Goal: Task Accomplishment & Management: Manage account settings

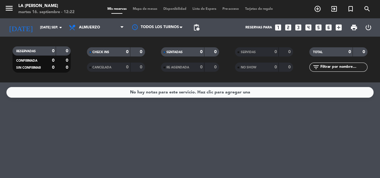
click at [288, 25] on icon "looks_two" at bounding box center [288, 28] width 8 height 8
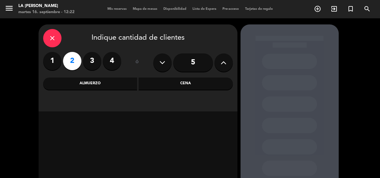
click at [187, 88] on div "Cena" at bounding box center [186, 84] width 94 height 12
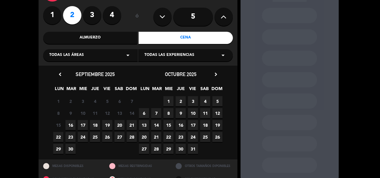
scroll to position [55, 0]
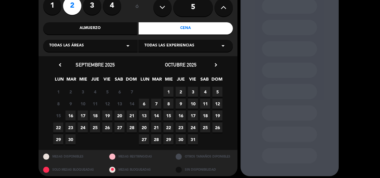
click at [71, 112] on span "16" at bounding box center [70, 116] width 10 height 10
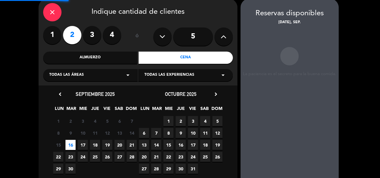
scroll to position [24, 0]
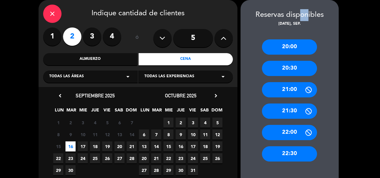
drag, startPoint x: 294, startPoint y: 16, endPoint x: 304, endPoint y: 18, distance: 10.2
click at [304, 18] on div "Reservas disponibles" at bounding box center [289, 15] width 98 height 12
click at [295, 23] on div "[DATE], sep." at bounding box center [289, 24] width 98 height 6
drag, startPoint x: 296, startPoint y: 25, endPoint x: 309, endPoint y: 23, distance: 12.8
click at [309, 23] on div "[DATE], sep." at bounding box center [289, 24] width 98 height 6
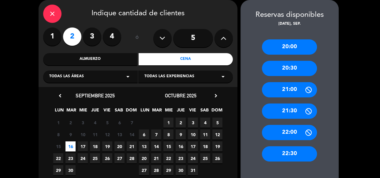
click at [300, 24] on div "[DATE], sep." at bounding box center [289, 24] width 98 height 6
drag, startPoint x: 284, startPoint y: 25, endPoint x: 296, endPoint y: 24, distance: 12.2
click at [296, 24] on div "[DATE], sep." at bounding box center [289, 24] width 98 height 6
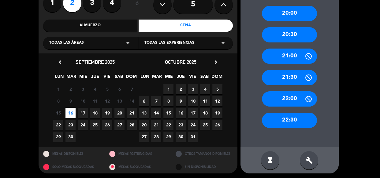
scroll to position [59, 0]
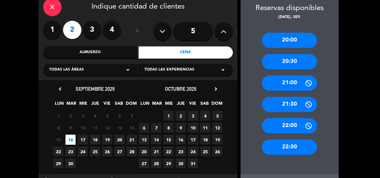
click at [287, 40] on div "20:00" at bounding box center [289, 40] width 55 height 15
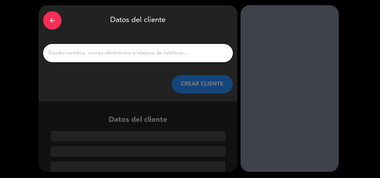
scroll to position [19, 0]
click at [144, 51] on input "1" at bounding box center [138, 53] width 180 height 9
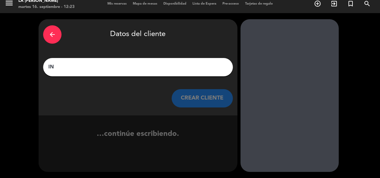
type input "I"
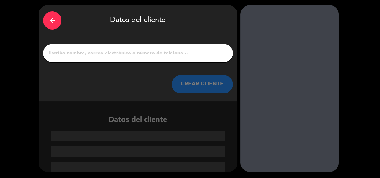
type input "W"
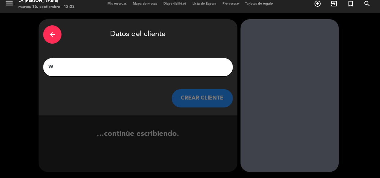
scroll to position [5, 0]
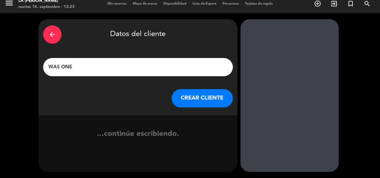
drag, startPoint x: 69, startPoint y: 67, endPoint x: 42, endPoint y: 67, distance: 27.5
click at [42, 67] on div "arrow_back Datos del cliente WAS ONE CREAR CLIENTE" at bounding box center [138, 67] width 199 height 96
click at [92, 66] on input "WAS ONE" at bounding box center [138, 67] width 180 height 9
type input "WAS ONE"
click at [180, 101] on button "CREAR CLIENTE" at bounding box center [202, 98] width 61 height 18
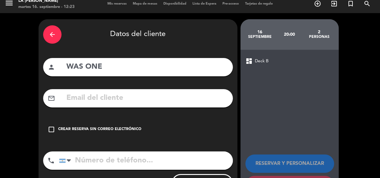
click at [117, 125] on div "check_box_outline_blank Crear reserva sin correo electrónico" at bounding box center [138, 130] width 190 height 18
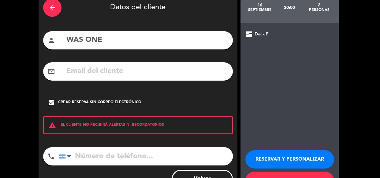
scroll to position [58, 0]
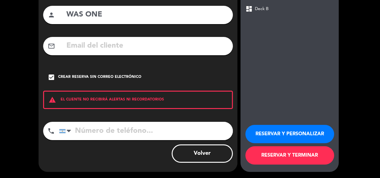
click at [276, 130] on button "RESERVAR Y PERSONALIZAR" at bounding box center [289, 134] width 89 height 18
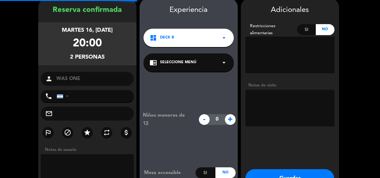
scroll to position [24, 0]
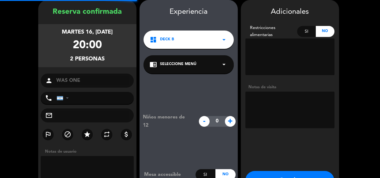
click at [291, 97] on textarea at bounding box center [289, 110] width 89 height 37
drag, startPoint x: 96, startPoint y: 49, endPoint x: 157, endPoint y: 56, distance: 61.3
click at [157, 56] on booking-confirmed "Reserva confirmada martes 16, [DATE] 20:00 2 personas person WAS ONE phone [GEO…" at bounding box center [190, 107] width 368 height 214
click at [80, 44] on div "20:00" at bounding box center [87, 46] width 29 height 18
click at [291, 116] on textarea at bounding box center [289, 110] width 89 height 37
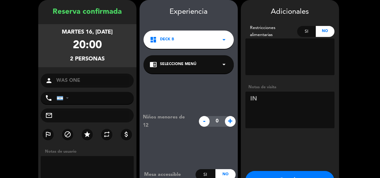
type textarea "I"
drag, startPoint x: 293, startPoint y: 108, endPoint x: 274, endPoint y: 100, distance: 20.6
click at [292, 106] on textarea at bounding box center [289, 110] width 89 height 37
drag, startPoint x: 89, startPoint y: 43, endPoint x: 114, endPoint y: 46, distance: 25.2
click at [114, 46] on div "martes 16, [DATE] 20:00 2 personas" at bounding box center [87, 45] width 98 height 43
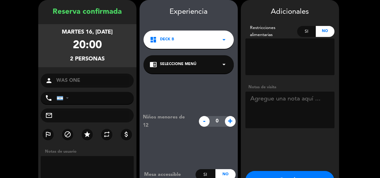
click at [114, 46] on div "martes 16, [DATE] 20:00 2 personas" at bounding box center [87, 45] width 98 height 43
click at [0, 63] on div "Reserva confirmada martes 16, [DATE] 20:00 2 personas person WAS ONE phone [GEO…" at bounding box center [190, 107] width 380 height 226
click at [70, 74] on div "person WAS ONE" at bounding box center [87, 81] width 93 height 14
click at [262, 100] on textarea at bounding box center [289, 110] width 89 height 37
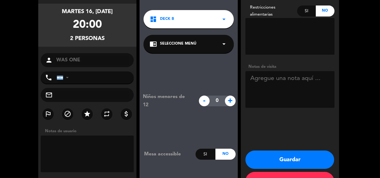
scroll to position [66, 0]
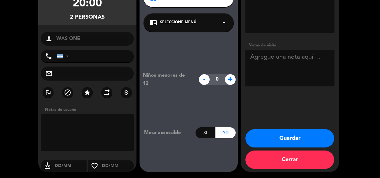
click at [262, 138] on button "Guardar" at bounding box center [289, 138] width 89 height 18
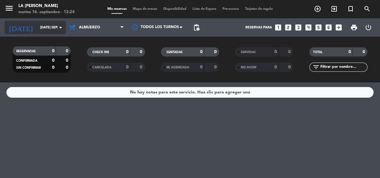
click at [59, 27] on icon "arrow_drop_down" at bounding box center [60, 27] width 7 height 7
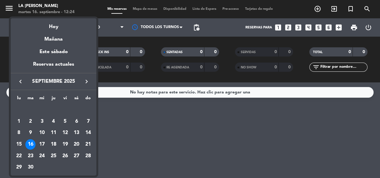
click at [101, 25] on div at bounding box center [190, 89] width 380 height 178
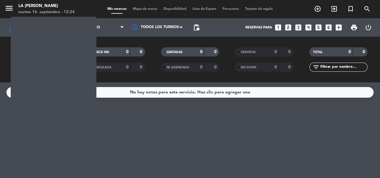
click at [101, 25] on span "Almuerzo" at bounding box center [96, 27] width 61 height 13
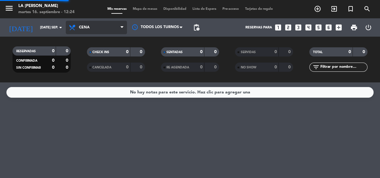
click at [91, 68] on div "menu La [PERSON_NAME] martes 16. septiembre - 12:24 Mis reservas Mapa de mesas …" at bounding box center [190, 41] width 380 height 83
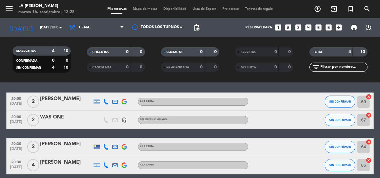
scroll to position [28, 0]
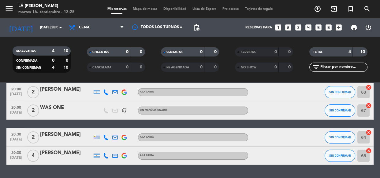
click at [56, 111] on div "WAS ONE" at bounding box center [66, 108] width 52 height 8
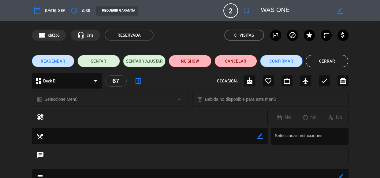
click at [340, 11] on icon "border_color" at bounding box center [339, 11] width 6 height 6
drag, startPoint x: 165, startPoint y: 2, endPoint x: 139, endPoint y: 2, distance: 26.0
click at [141, 2] on div "calendar_today [DATE], sep. access_time 20:00 REQUERIR GARANTÍA 2 WAS ONE fulls…" at bounding box center [190, 10] width 380 height 21
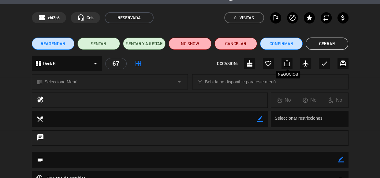
scroll to position [83, 0]
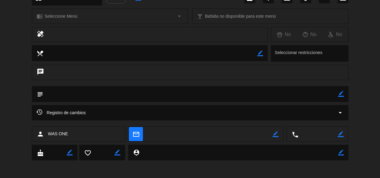
type textarea "[GEOGRAPHIC_DATA]"
click at [340, 93] on icon "border_color" at bounding box center [341, 94] width 6 height 6
click at [258, 94] on textarea at bounding box center [190, 94] width 295 height 16
type textarea "18 HS"
click at [338, 94] on icon at bounding box center [341, 94] width 6 height 6
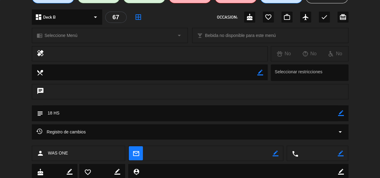
scroll to position [0, 0]
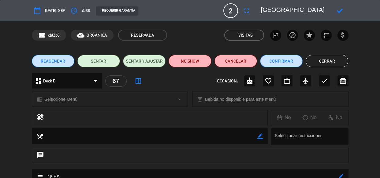
click at [339, 13] on icon at bounding box center [339, 11] width 6 height 6
click at [345, 61] on button "Cerrar" at bounding box center [327, 61] width 43 height 12
